Goal: Task Accomplishment & Management: Complete application form

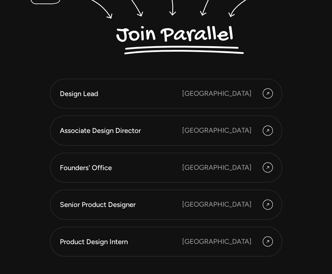
scroll to position [1653, 0]
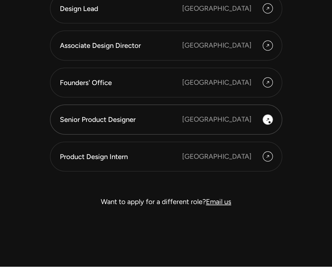
click at [269, 122] on icon at bounding box center [267, 120] width 5 height 8
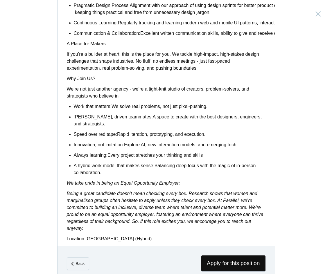
scroll to position [420, 0]
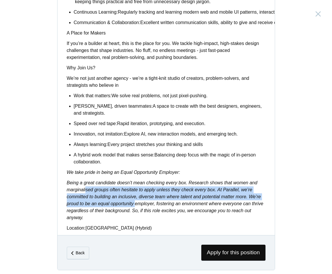
drag, startPoint x: 86, startPoint y: 188, endPoint x: 137, endPoint y: 203, distance: 53.0
click at [137, 203] on p "Being a great candidate doesn’t mean checking every box. Research shows that wo…" at bounding box center [166, 200] width 199 height 42
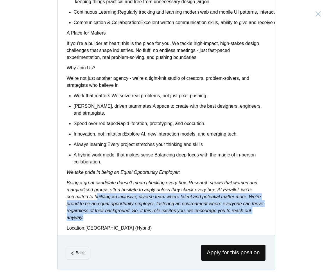
drag, startPoint x: 150, startPoint y: 213, endPoint x: 99, endPoint y: 195, distance: 54.2
click at [99, 195] on p "Being a great candidate doesn’t mean checking every box. Research shows that wo…" at bounding box center [166, 200] width 199 height 42
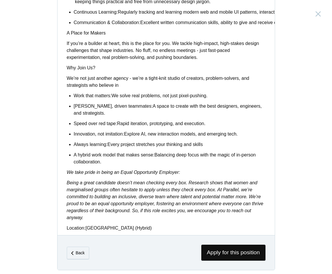
click at [199, 184] on em "Being a great candidate doesn’t mean checking every box. Research shows that wo…" at bounding box center [165, 200] width 197 height 40
click at [209, 248] on span "Apply for this position" at bounding box center [233, 253] width 64 height 16
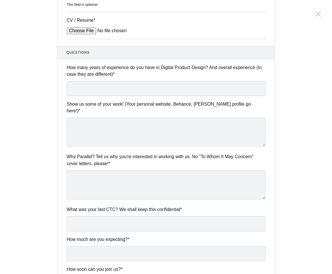
scroll to position [238, 0]
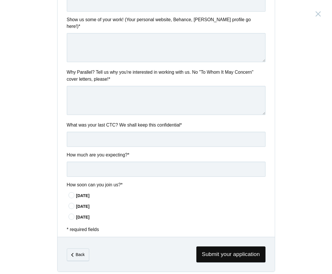
click at [74, 193] on icon at bounding box center [71, 195] width 11 height 4
click at [0, 0] on input"] "In 15 days" at bounding box center [0, 0] width 0 height 0
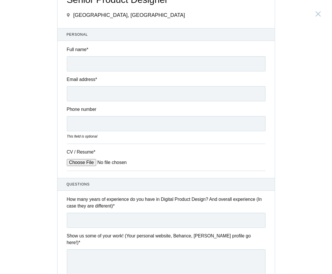
scroll to position [0, 0]
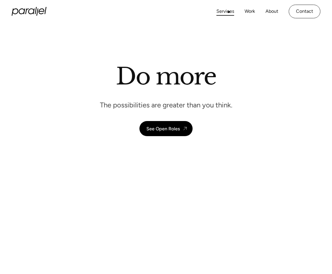
click at [228, 12] on link "Services" at bounding box center [225, 11] width 18 height 8
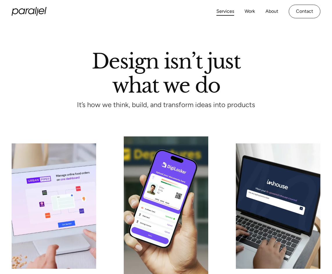
click at [266, 12] on link "About" at bounding box center [271, 11] width 13 height 8
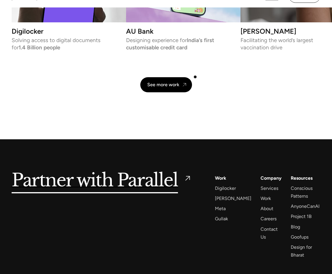
scroll to position [1293, 0]
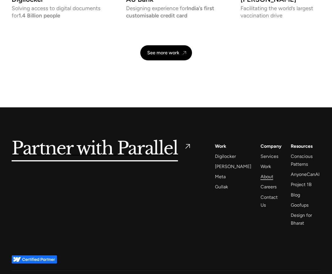
click at [260, 178] on div "About" at bounding box center [266, 177] width 13 height 8
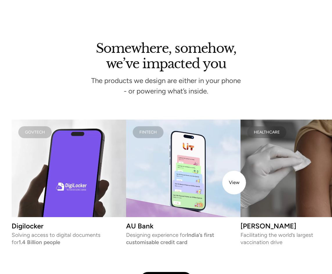
scroll to position [1067, 0]
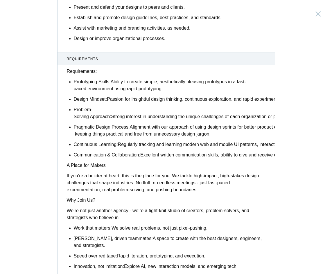
scroll to position [299, 0]
